Goal: Task Accomplishment & Management: Manage account settings

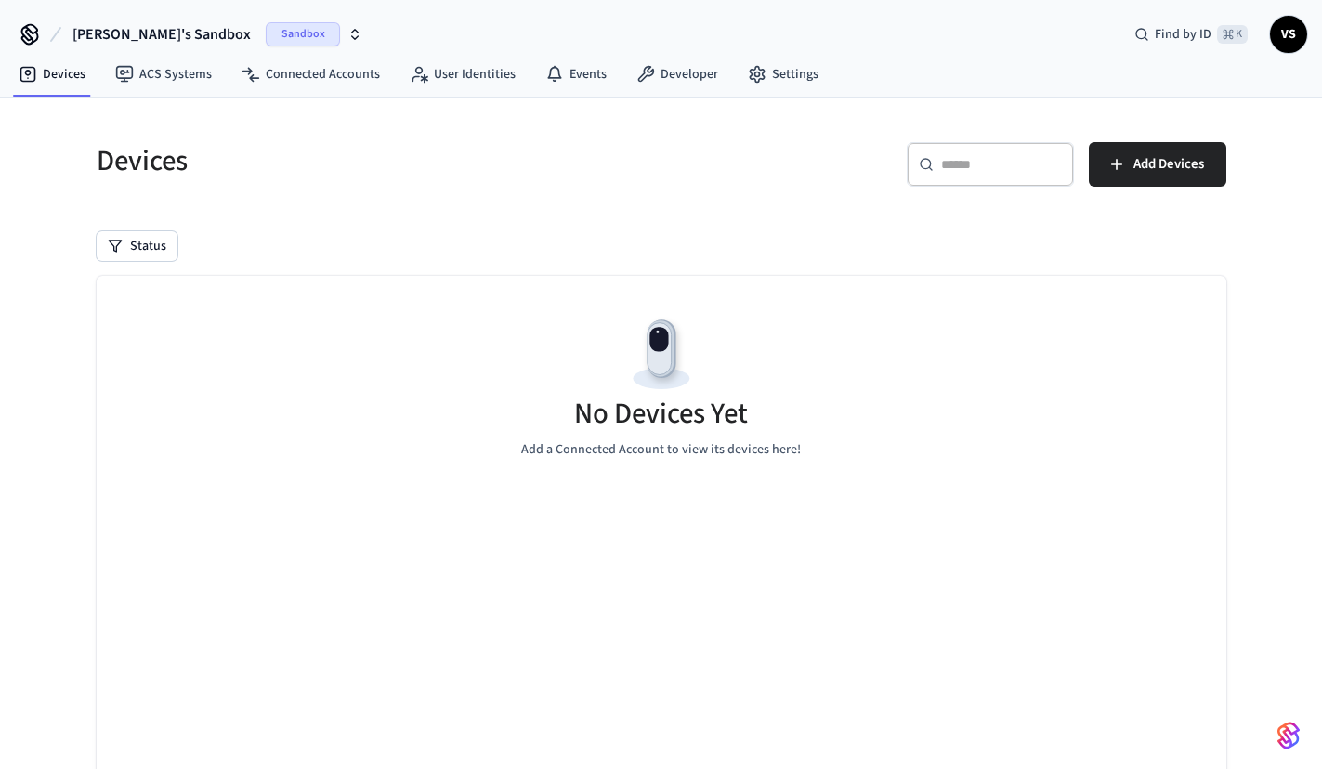
click at [266, 37] on span "Sandbox" at bounding box center [303, 34] width 74 height 24
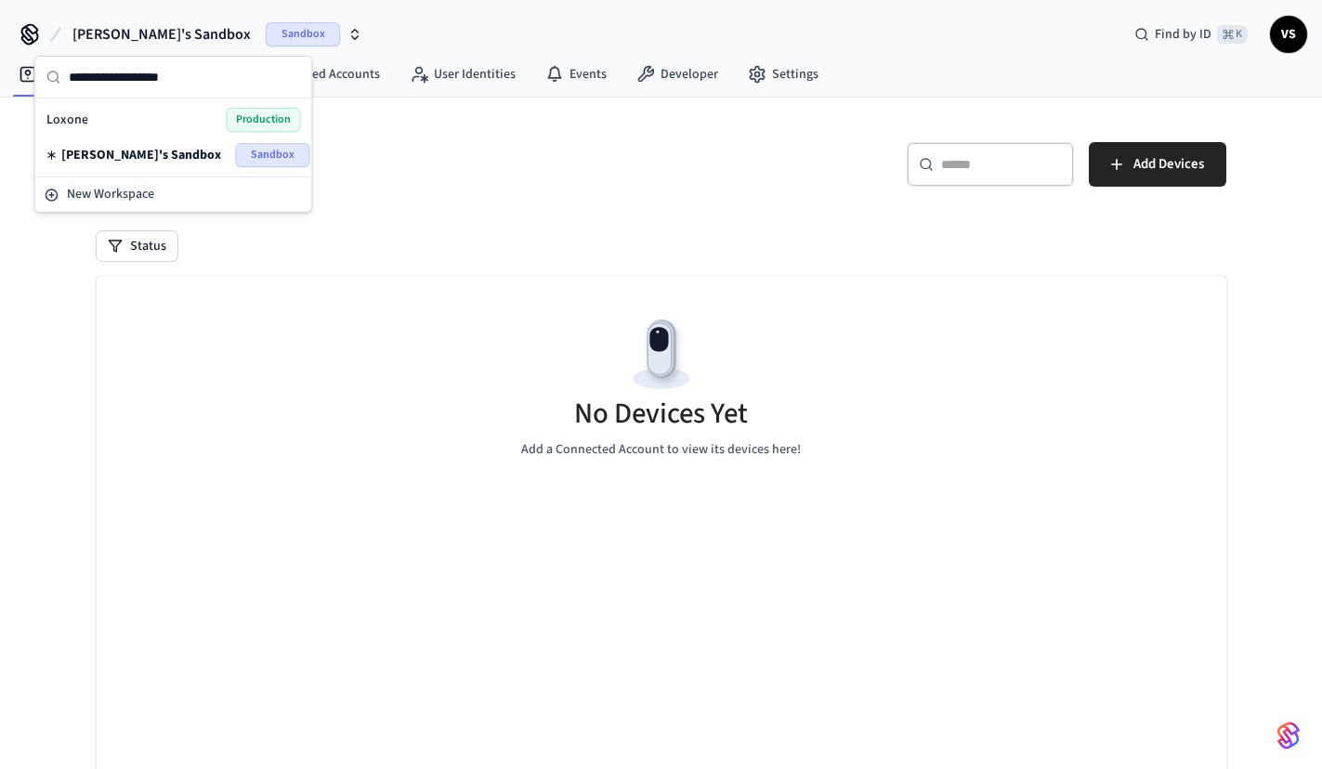
click at [124, 122] on div "Loxone Production" at bounding box center [173, 120] width 255 height 24
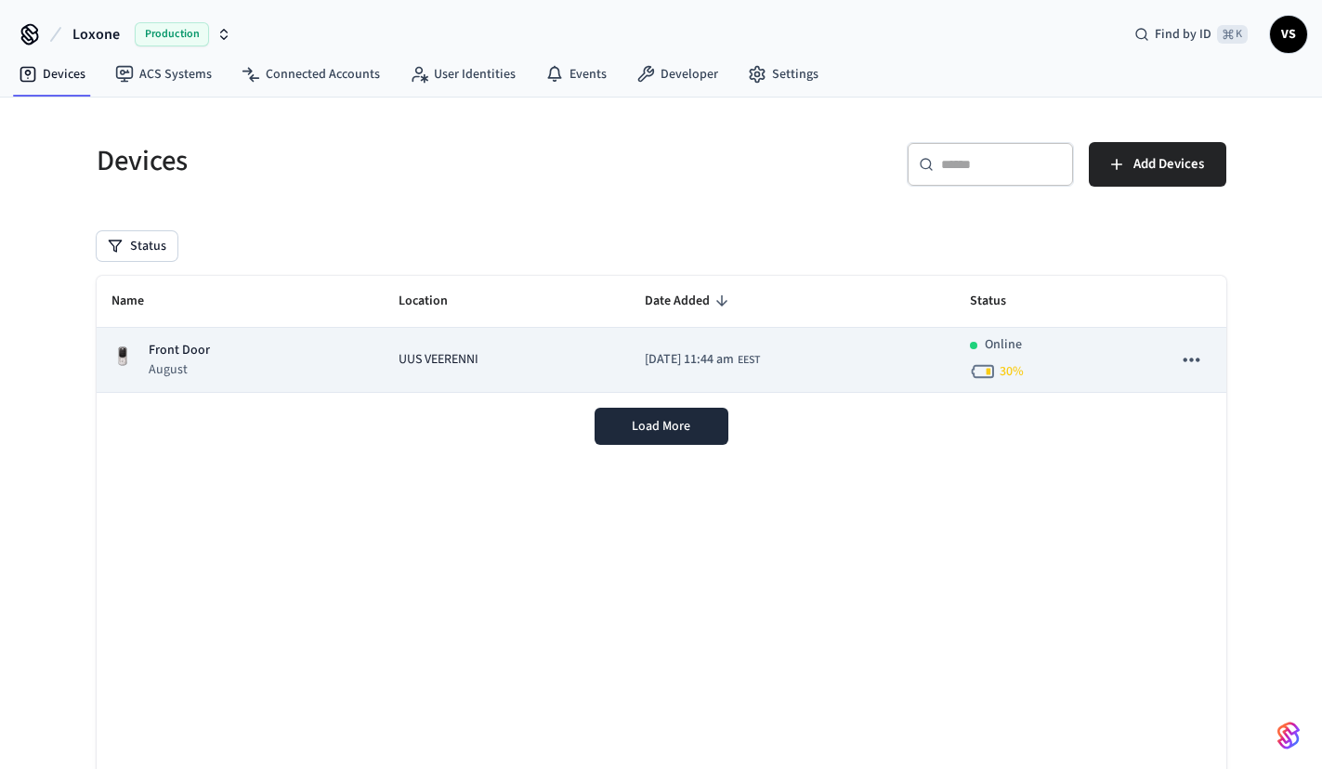
click at [287, 358] on div "Front Door August" at bounding box center [240, 360] width 258 height 38
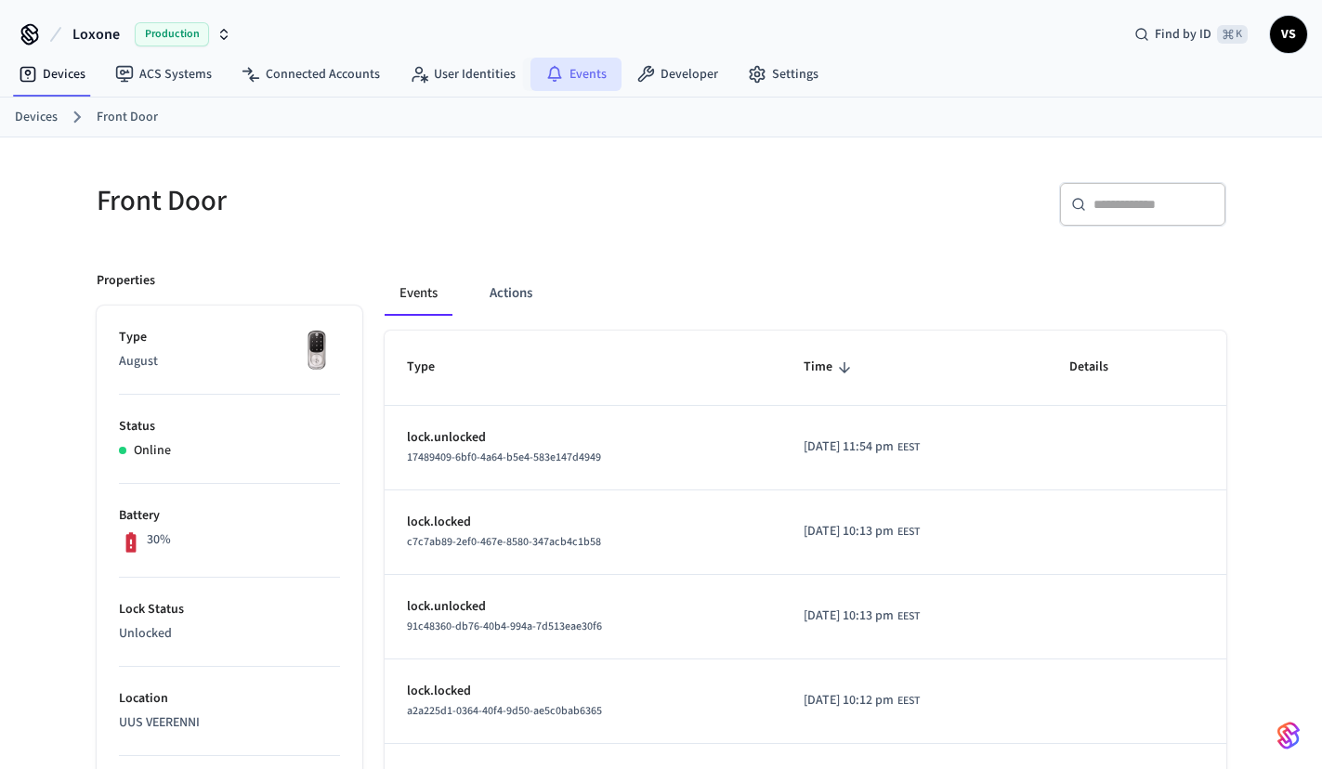
click at [586, 71] on link "Events" at bounding box center [576, 74] width 91 height 33
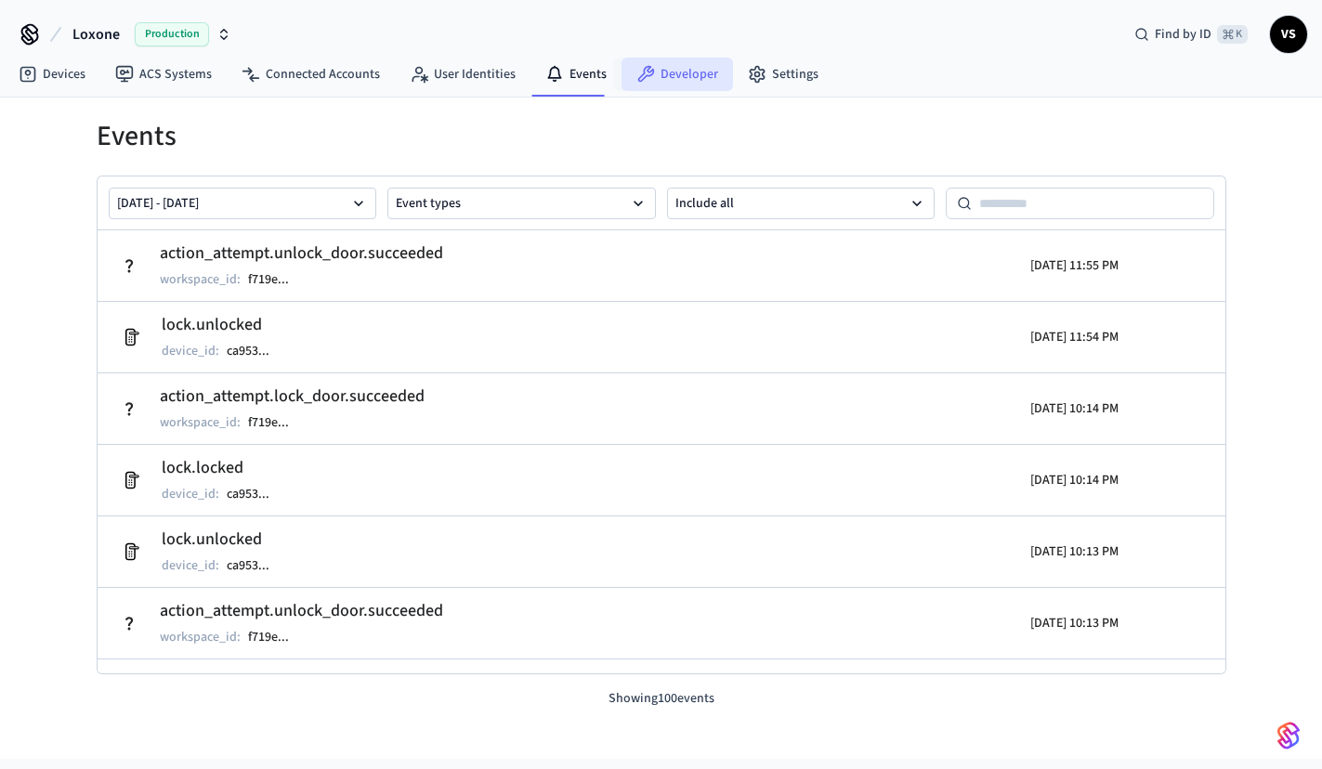
click at [663, 78] on link "Developer" at bounding box center [677, 74] width 111 height 33
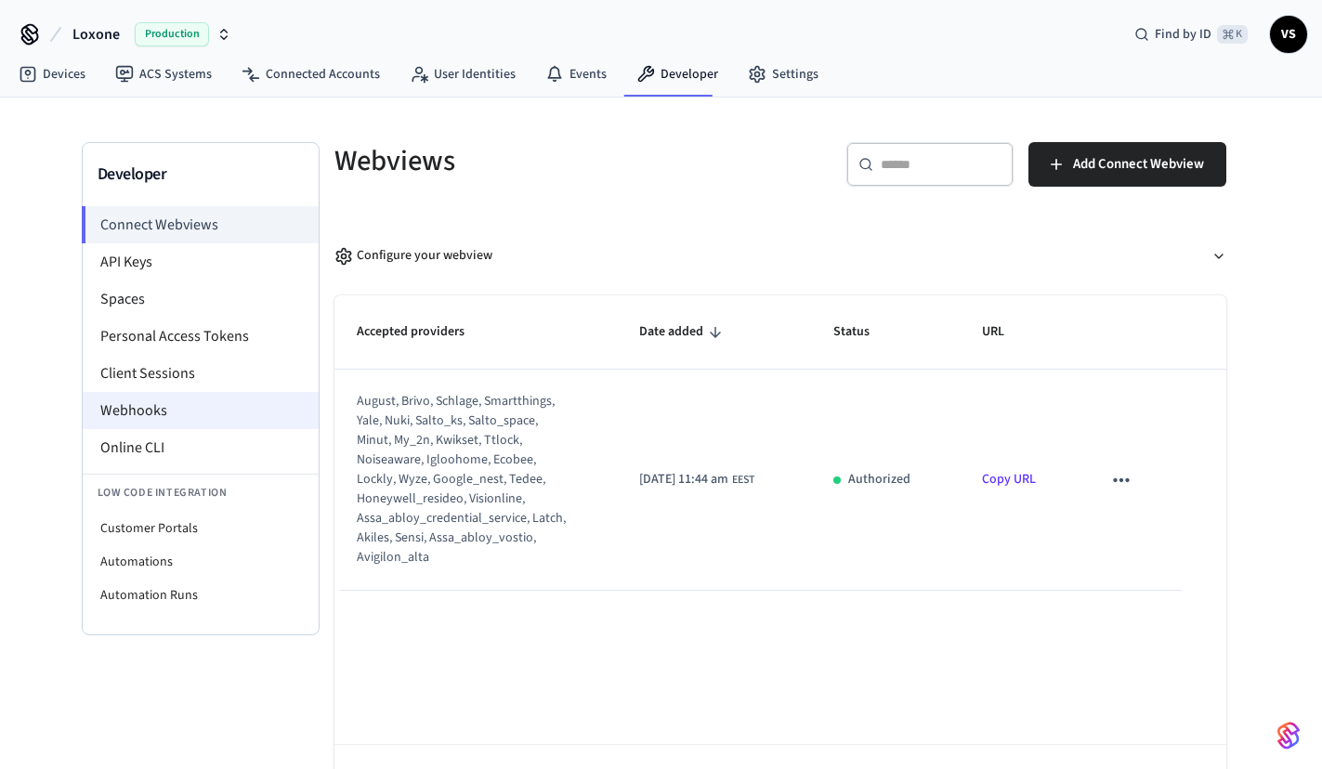
click at [140, 415] on li "Webhooks" at bounding box center [201, 410] width 236 height 37
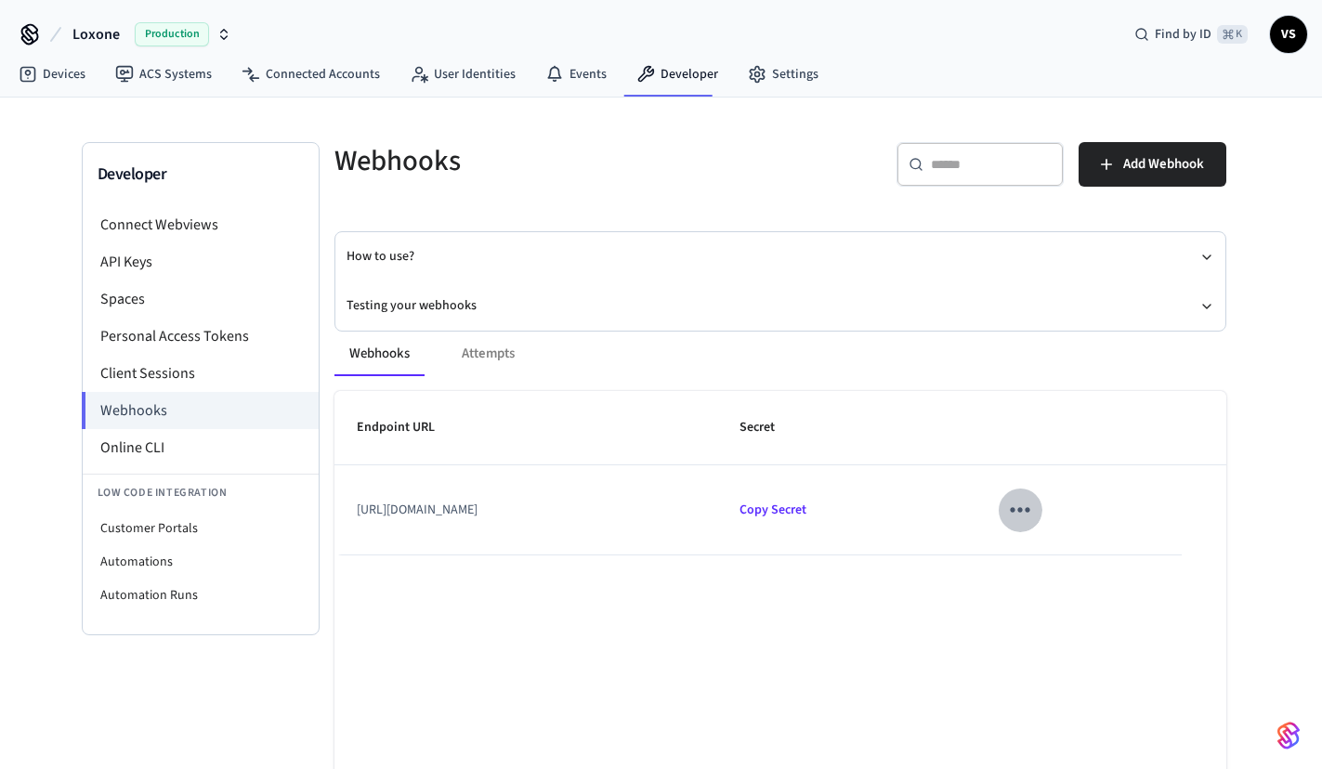
click at [1034, 506] on icon "sticky table" at bounding box center [1019, 509] width 29 height 29
click at [1140, 549] on li "Edit" at bounding box center [1153, 564] width 88 height 50
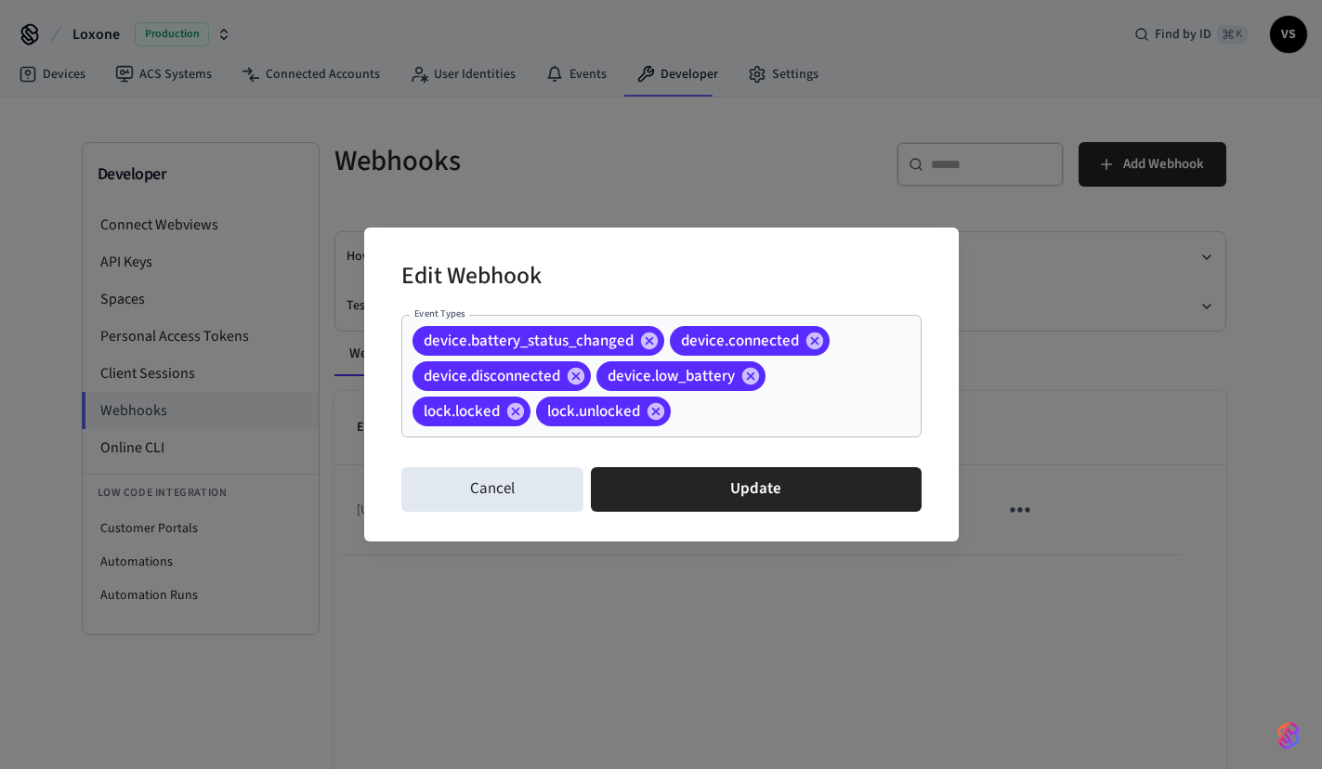
click at [615, 405] on span "lock.unlocked" at bounding box center [593, 411] width 115 height 19
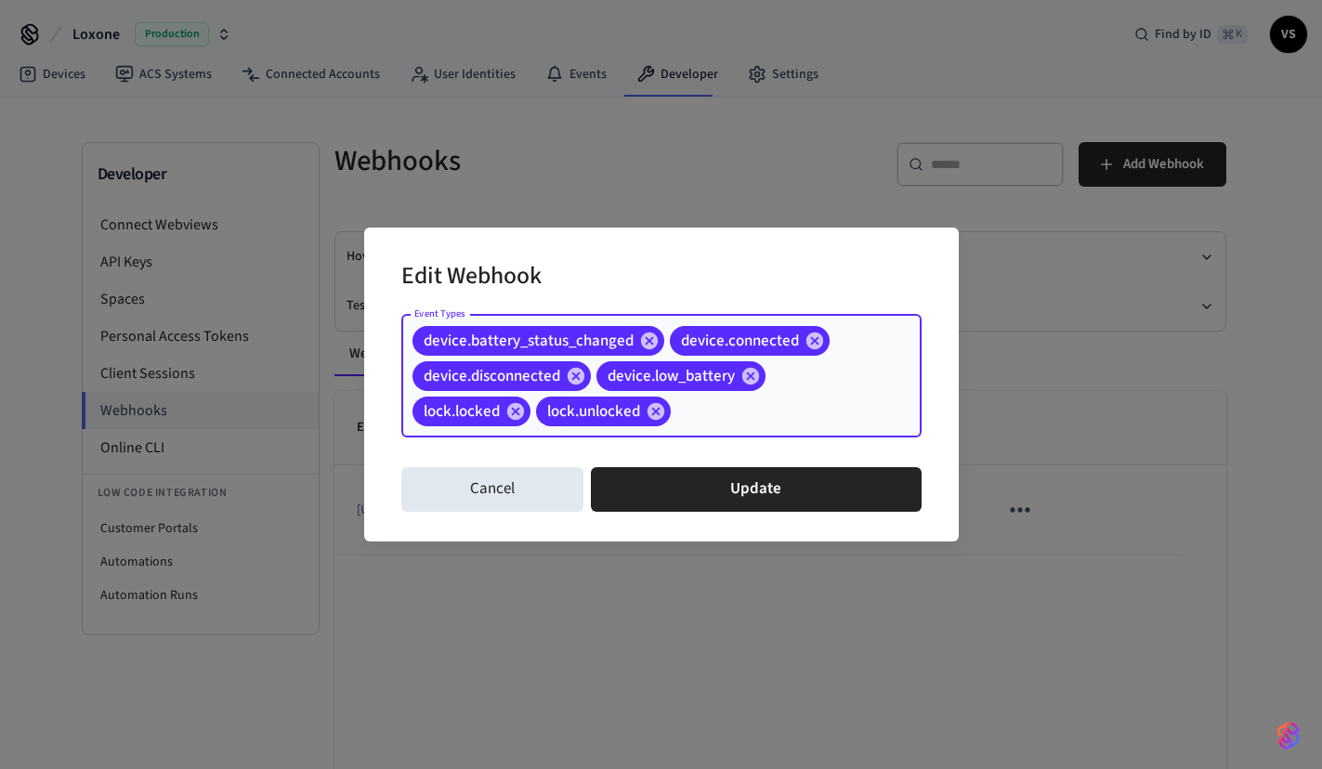
click at [615, 405] on span "lock.unlocked" at bounding box center [593, 411] width 115 height 19
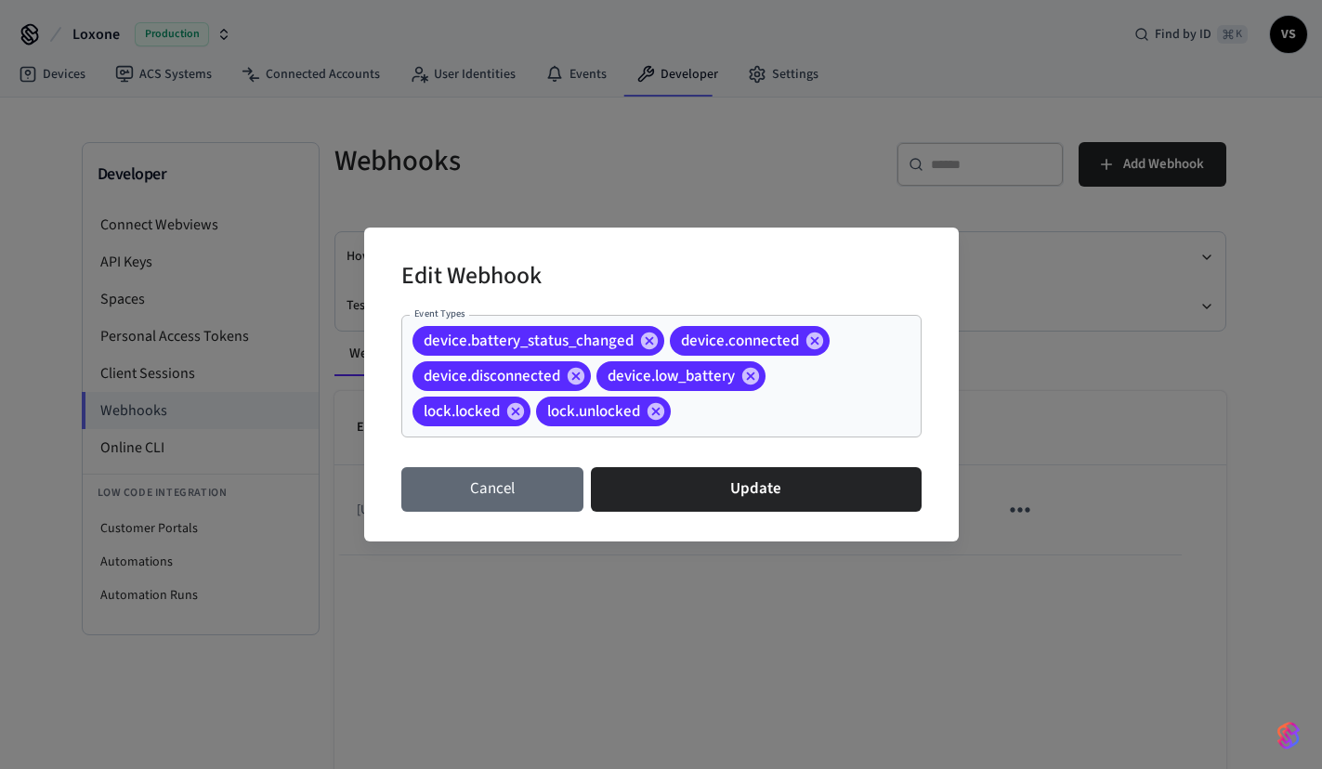
click at [482, 486] on button "Cancel" at bounding box center [492, 489] width 183 height 45
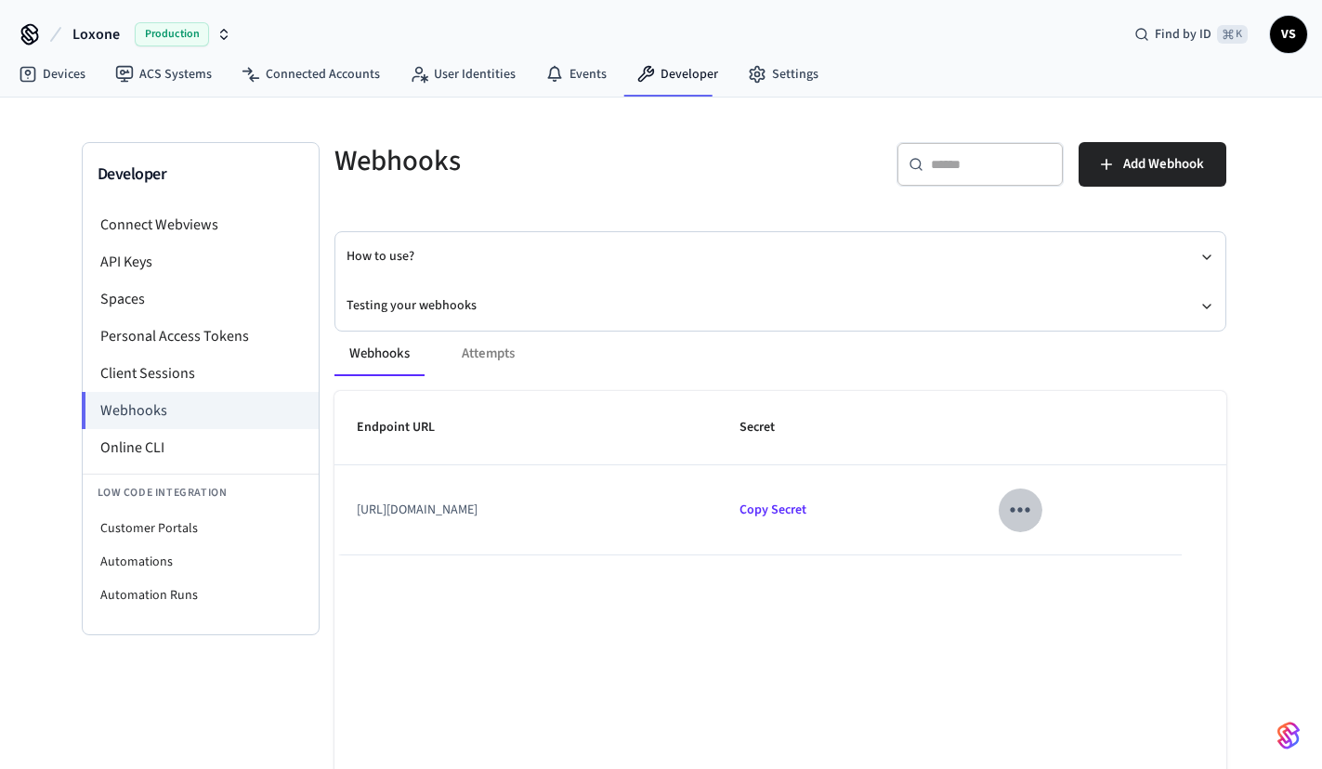
click at [1034, 510] on icon "sticky table" at bounding box center [1019, 509] width 29 height 29
click at [1146, 576] on li "Edit" at bounding box center [1153, 564] width 88 height 50
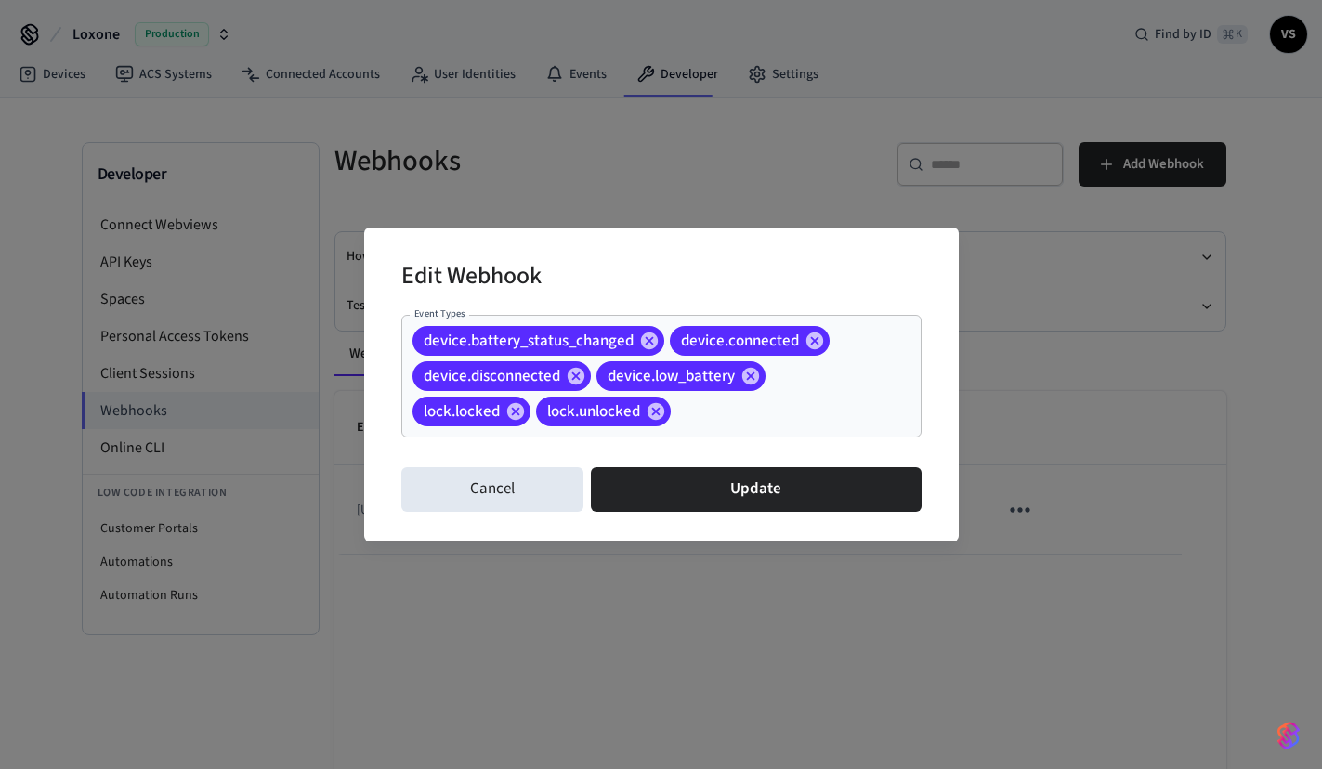
click at [707, 418] on input "Event Types" at bounding box center [768, 411] width 188 height 33
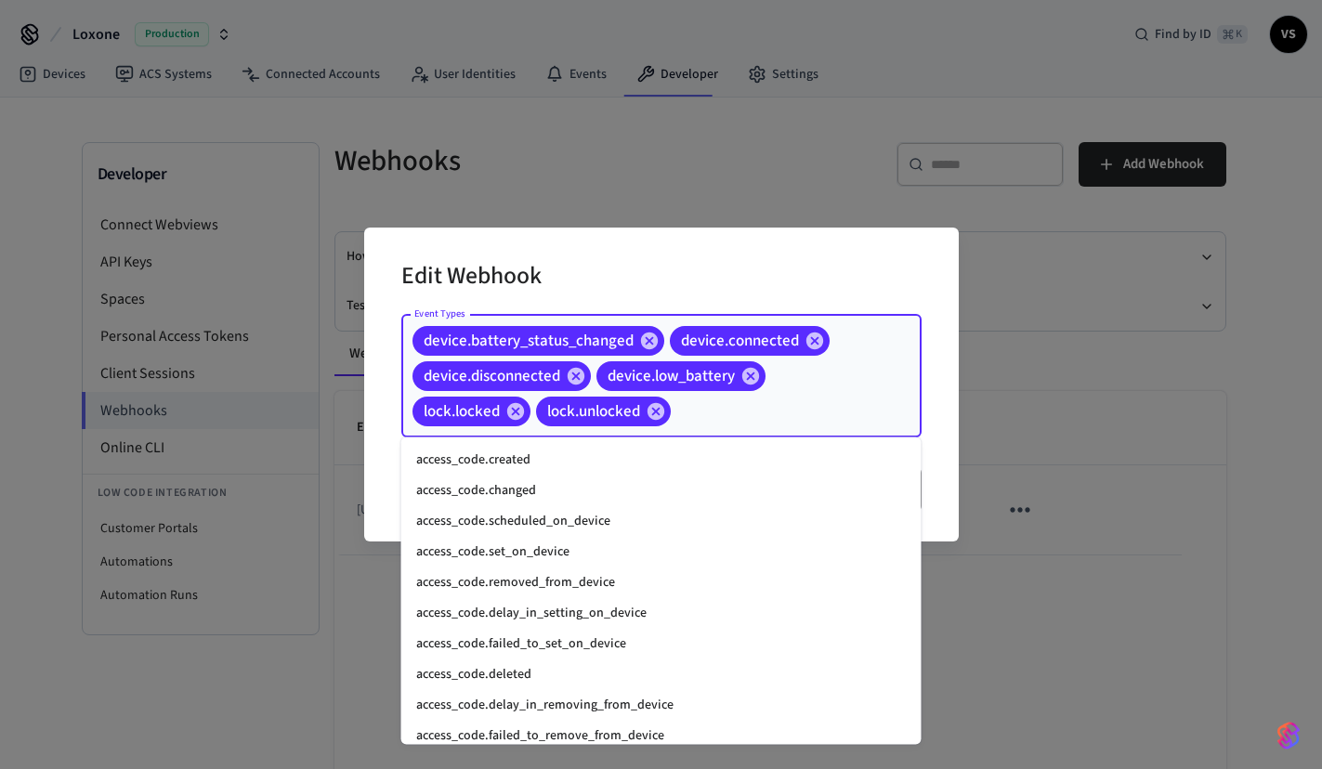
scroll to position [1754, 0]
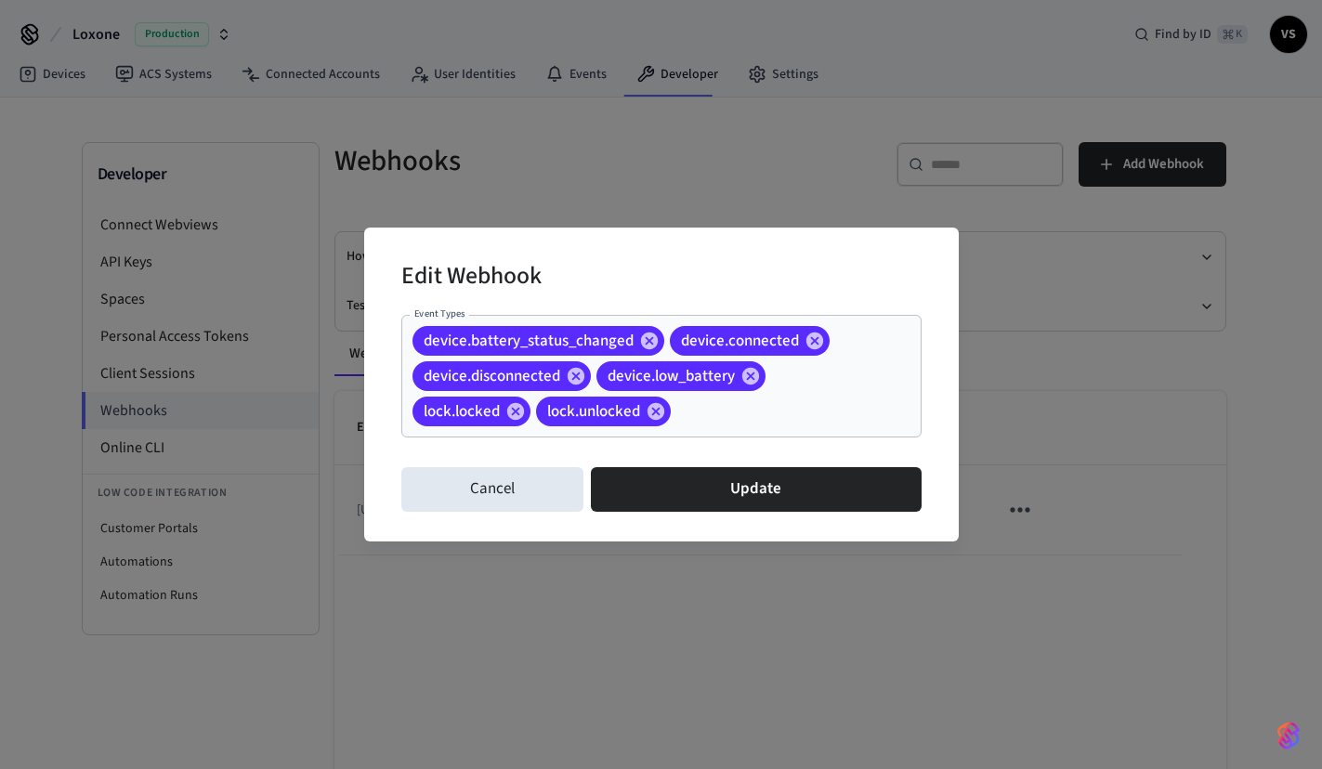
click at [329, 570] on div "Edit Webhook Event Types device.battery_status_changed device.connected device.…" at bounding box center [661, 384] width 1322 height 769
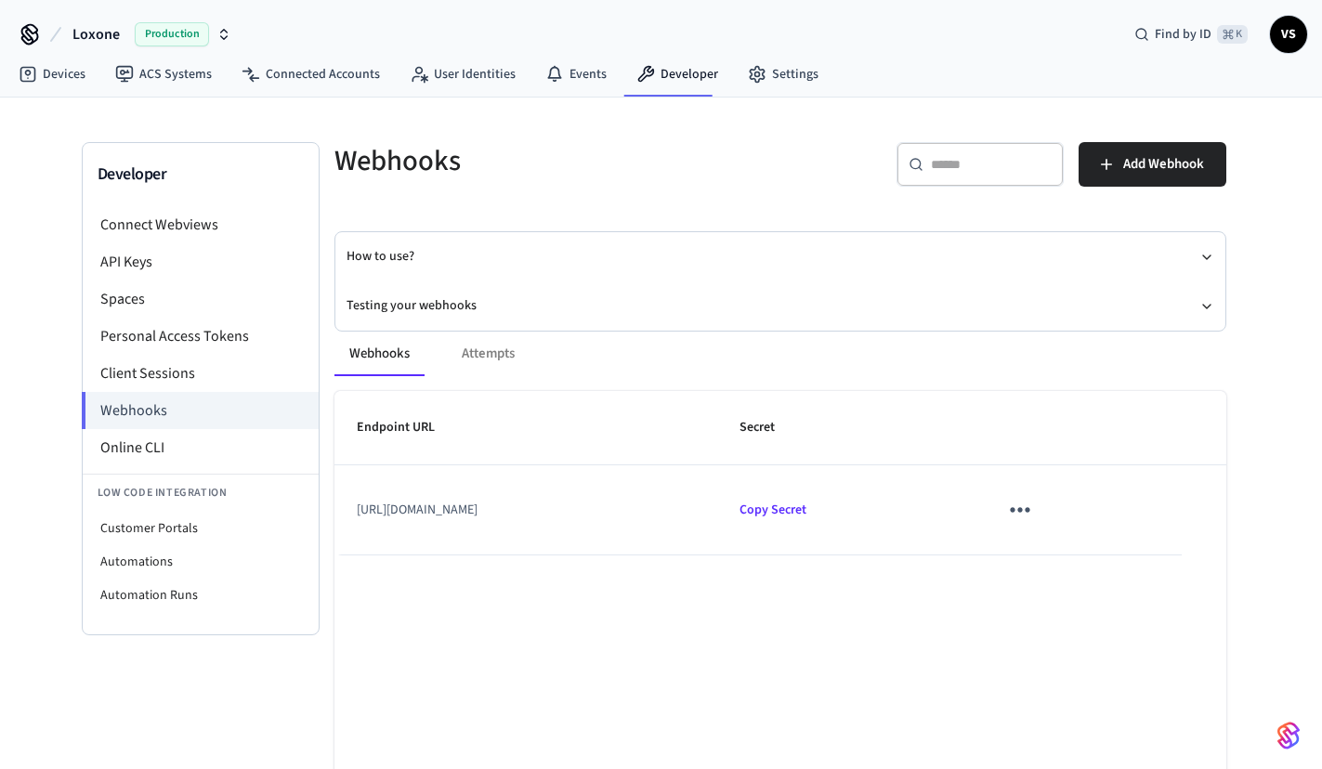
click at [480, 355] on div "Webhooks Attempts" at bounding box center [780, 354] width 892 height 45
click at [403, 315] on div "Webhooks Attempts Endpoint URL Secret [URL][DOMAIN_NAME] Copy Secret Rows per p…" at bounding box center [769, 619] width 914 height 621
click at [1208, 297] on button "Testing your webhooks" at bounding box center [781, 306] width 868 height 49
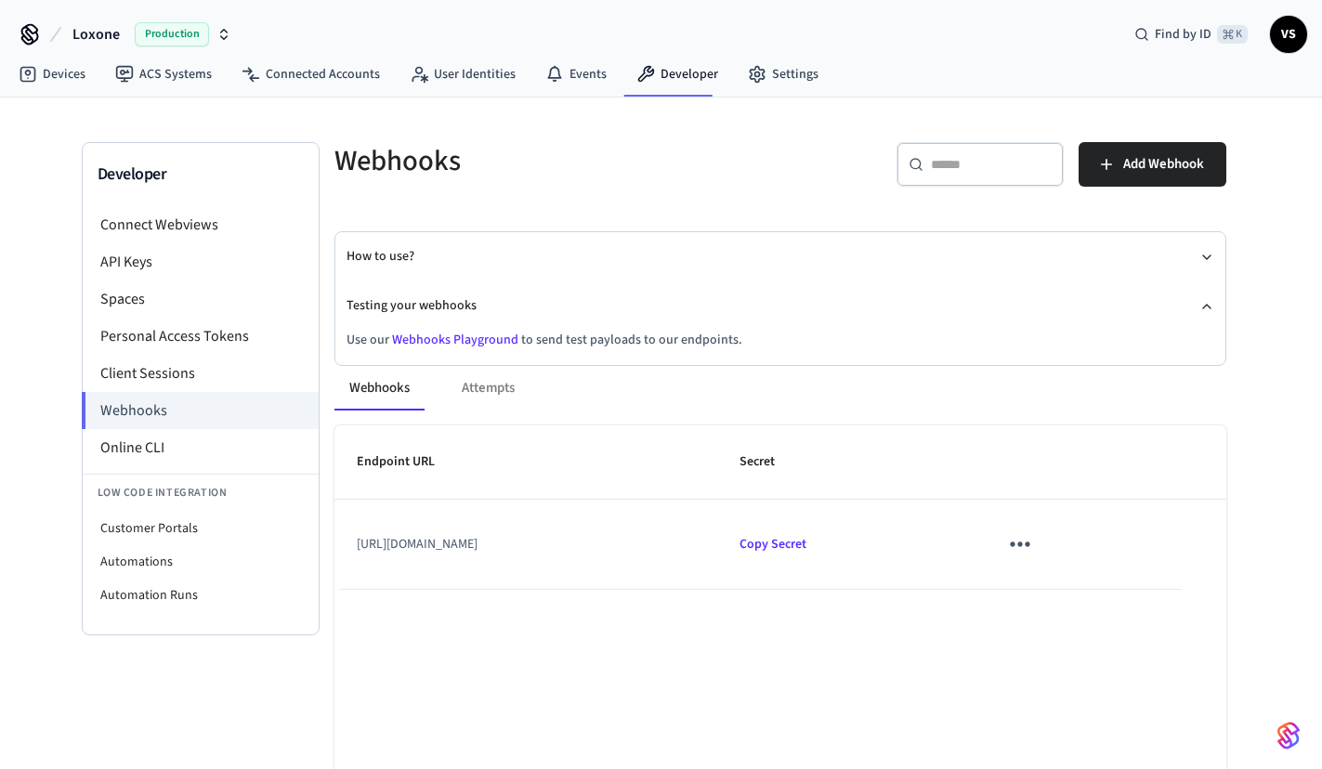
click at [491, 334] on link "Webhooks Playground" at bounding box center [455, 340] width 126 height 19
